Goal: Information Seeking & Learning: Find specific fact

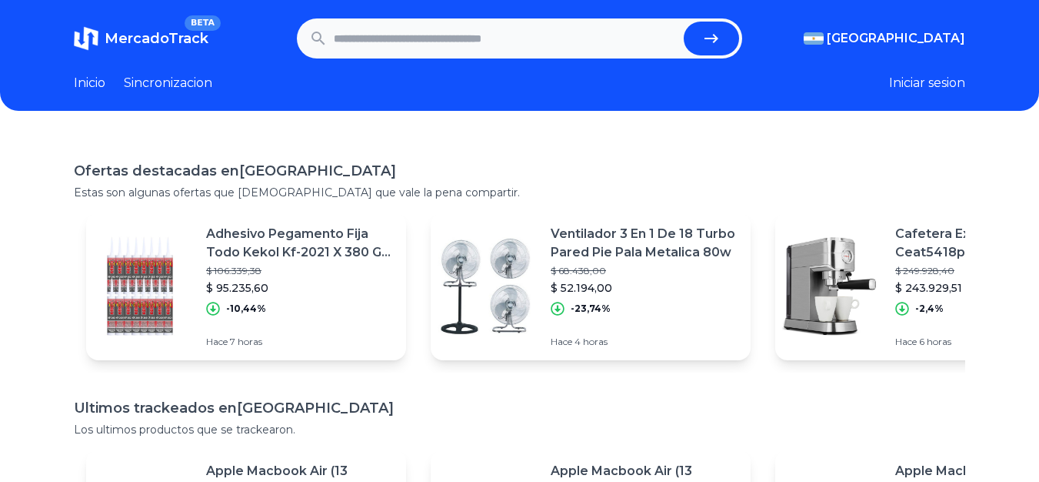
click at [389, 38] on input "text" at bounding box center [506, 39] width 345 height 34
type input "***"
click at [684, 22] on button "submit" at bounding box center [711, 39] width 55 height 34
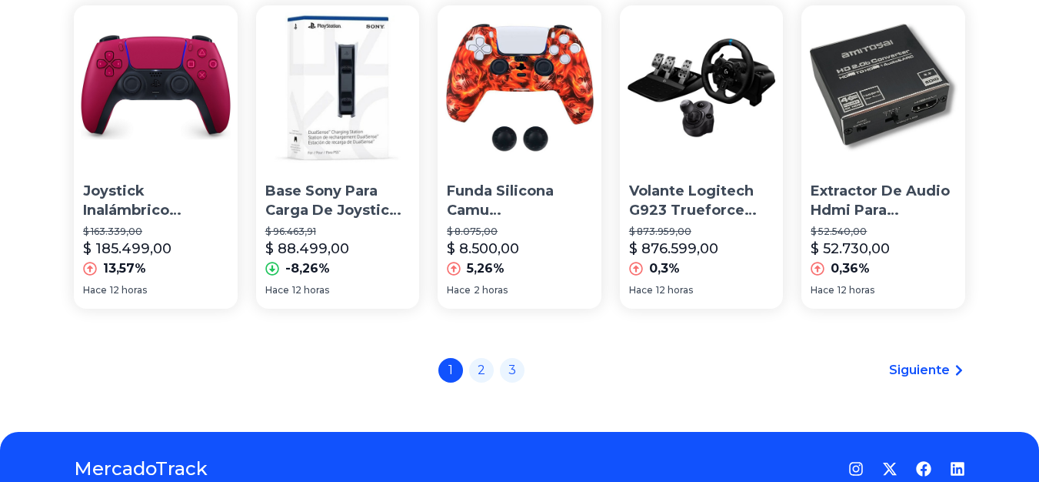
scroll to position [1154, 0]
